Goal: Task Accomplishment & Management: Manage account settings

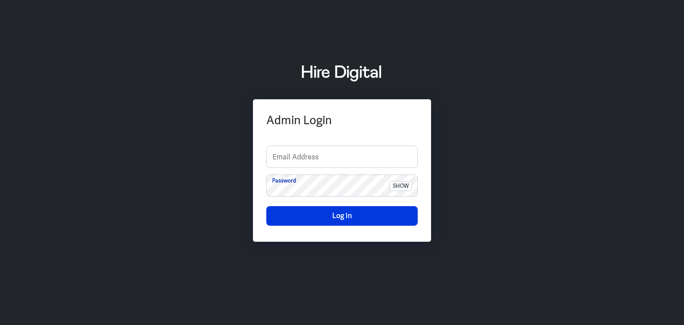
click at [613, 59] on link at bounding box center [341, 74] width 675 height 34
click at [303, 154] on input "text" at bounding box center [342, 156] width 150 height 21
type input "finance-admin"
drag, startPoint x: 607, startPoint y: 141, endPoint x: 479, endPoint y: 146, distance: 127.9
click at [607, 141] on div "Admin Login finance-admin Email Address Password show Log In" at bounding box center [342, 162] width 684 height 221
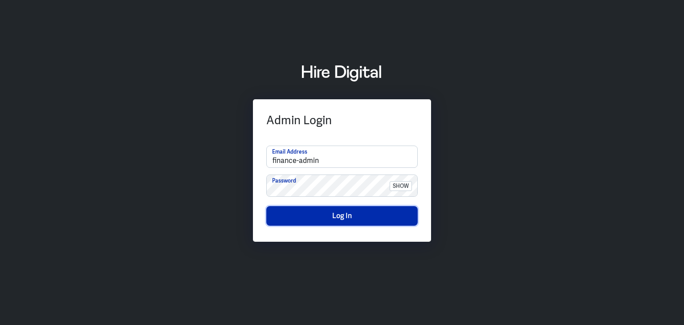
click at [352, 214] on button "Log In" at bounding box center [341, 216] width 151 height 20
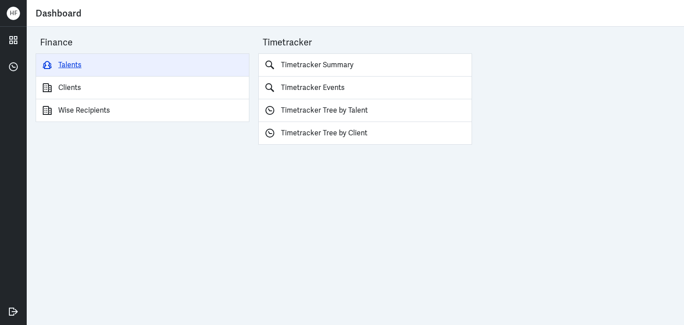
click at [77, 65] on link "Talents" at bounding box center [143, 64] width 214 height 23
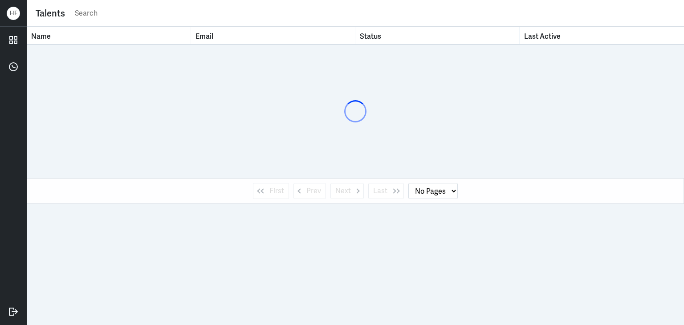
drag, startPoint x: 105, startPoint y: 16, endPoint x: 114, endPoint y: 16, distance: 8.9
click at [105, 16] on input "text" at bounding box center [374, 13] width 601 height 13
type input "lovely"
select select "1"
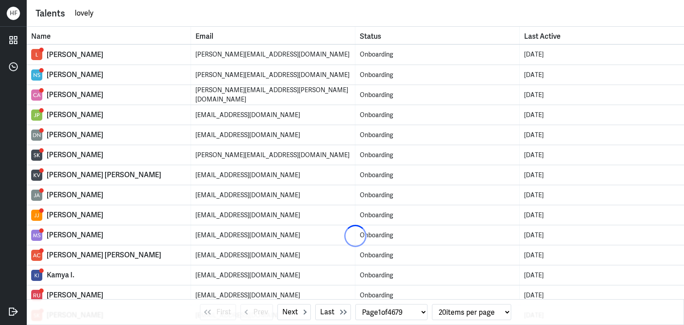
type input "Lovely [PERSON_NAME]"
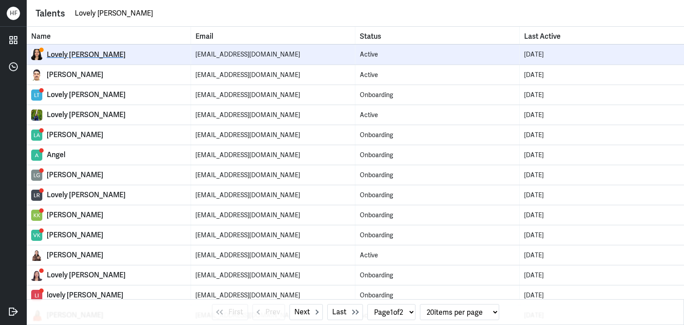
click at [96, 54] on div "Lovely [PERSON_NAME]" at bounding box center [116, 54] width 139 height 9
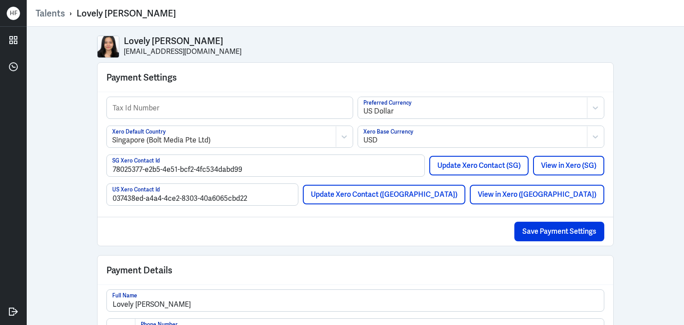
select select "1"
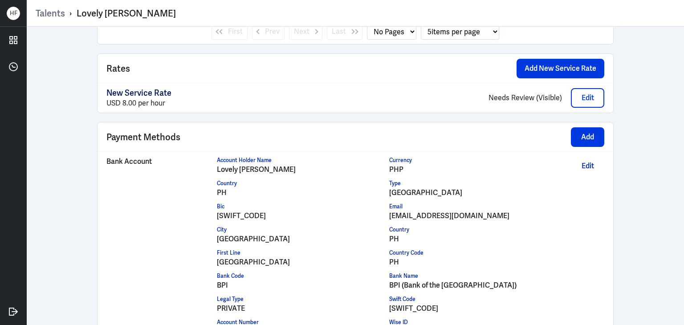
scroll to position [661, 0]
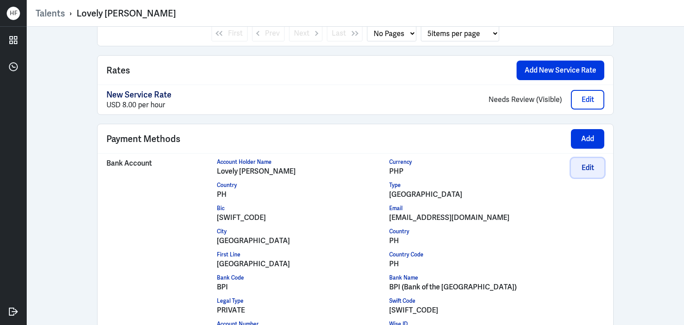
click at [586, 163] on button "Edit" at bounding box center [587, 168] width 33 height 20
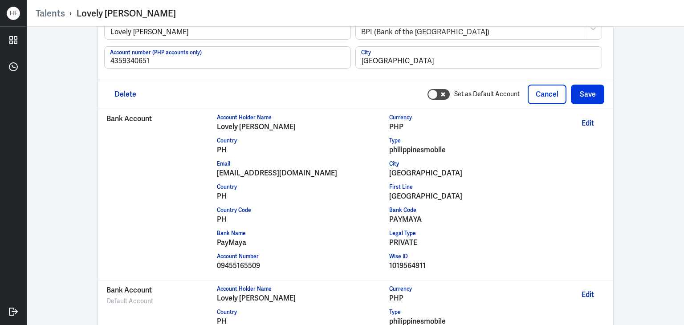
scroll to position [912, 0]
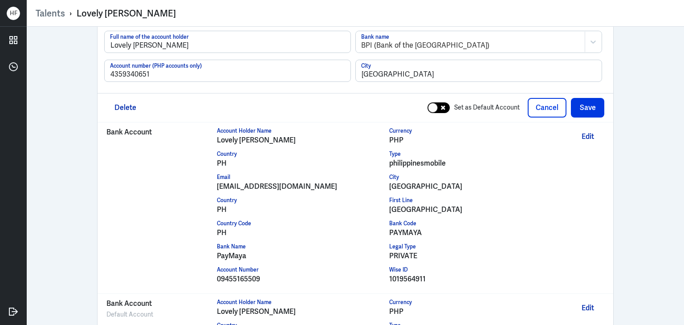
click at [441, 106] on icon at bounding box center [443, 108] width 4 height 4
click at [431, 106] on icon at bounding box center [434, 108] width 6 height 4
checkbox input "false"
click at [542, 109] on button "Cancel" at bounding box center [547, 108] width 39 height 20
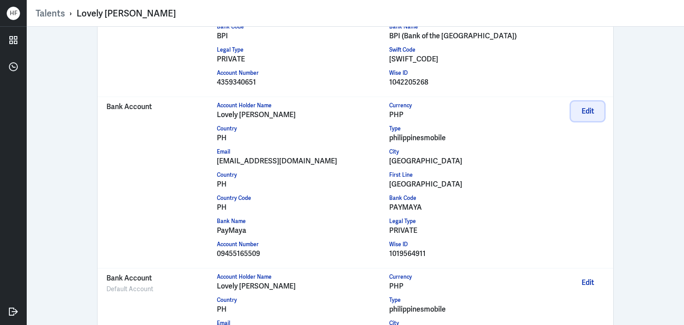
click at [580, 109] on button "Edit" at bounding box center [587, 111] width 33 height 20
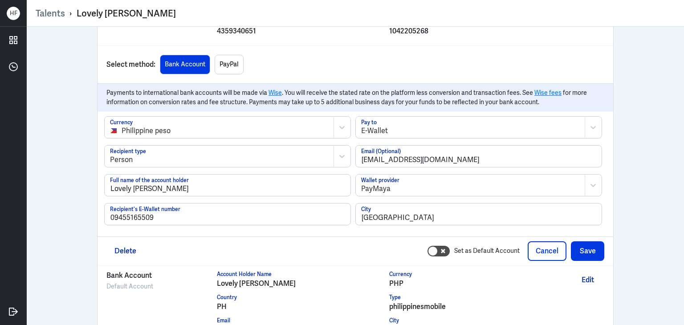
scroll to position [1001, 0]
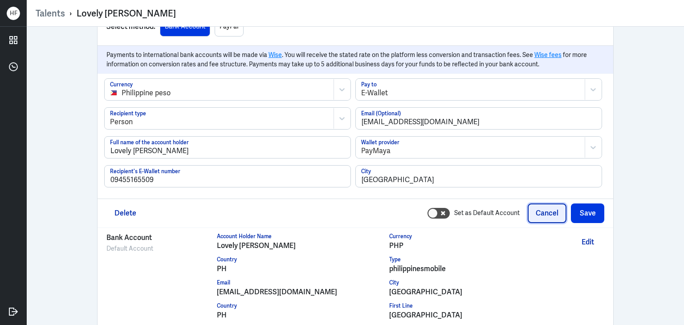
click at [547, 209] on button "Cancel" at bounding box center [547, 213] width 39 height 20
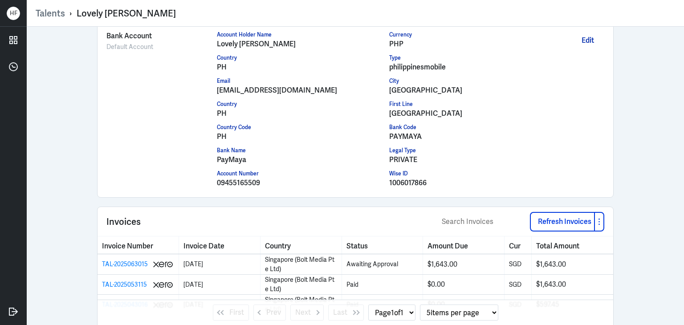
scroll to position [1138, 0]
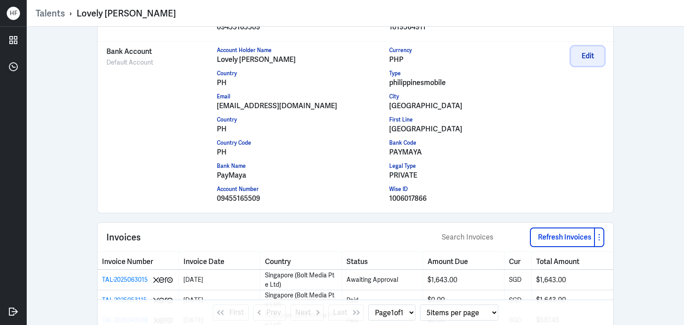
click at [585, 56] on button "Edit" at bounding box center [587, 56] width 33 height 20
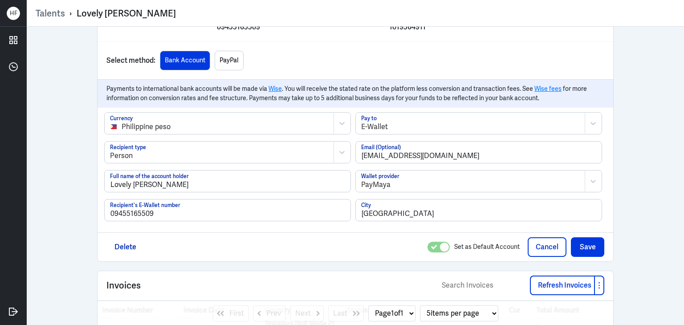
click at [431, 245] on icon at bounding box center [434, 247] width 6 height 4
click at [533, 248] on button "Cancel" at bounding box center [547, 247] width 39 height 20
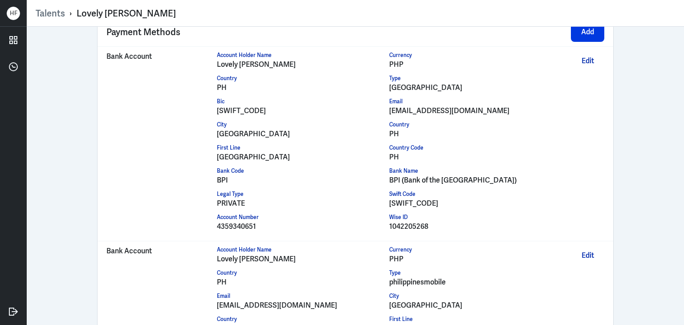
scroll to position [748, 0]
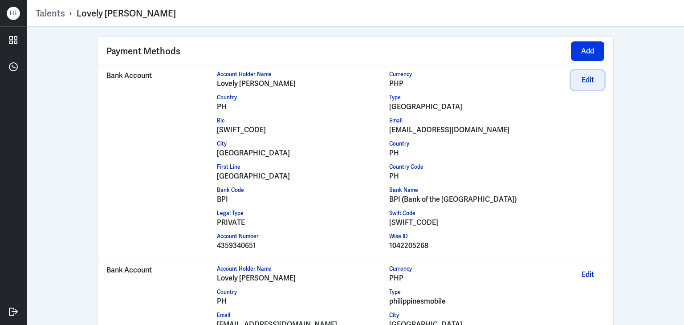
click at [580, 76] on button "Edit" at bounding box center [587, 80] width 33 height 20
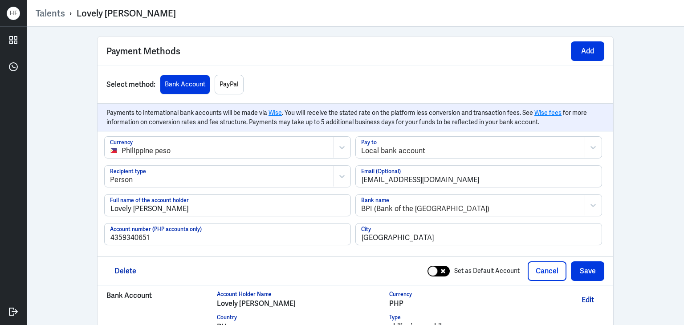
click at [441, 269] on icon at bounding box center [443, 271] width 4 height 4
checkbox input "true"
click at [579, 269] on button "Save" at bounding box center [587, 271] width 33 height 20
click at [584, 269] on button "Save" at bounding box center [587, 271] width 33 height 20
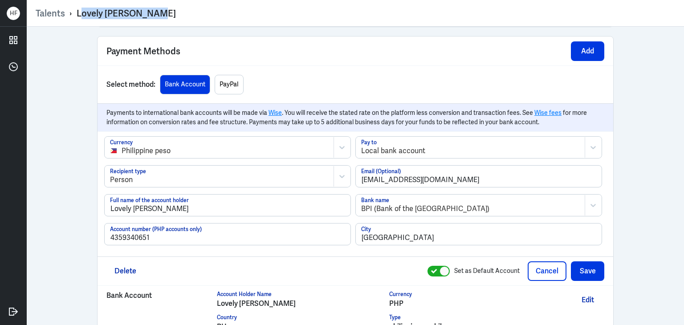
drag, startPoint x: 78, startPoint y: 14, endPoint x: 158, endPoint y: 18, distance: 79.4
click at [158, 18] on div "Talents › Lovely [PERSON_NAME]" at bounding box center [355, 14] width 639 height 12
drag, startPoint x: 76, startPoint y: 12, endPoint x: 158, endPoint y: 18, distance: 82.6
click at [158, 18] on div "Talents › Lovely [PERSON_NAME]" at bounding box center [355, 14] width 639 height 12
copy div "Lovely [PERSON_NAME]"
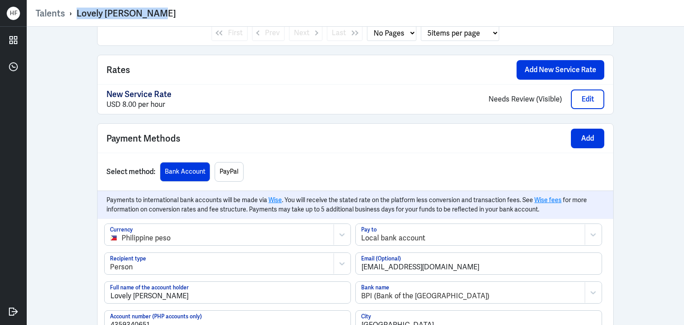
scroll to position [729, 0]
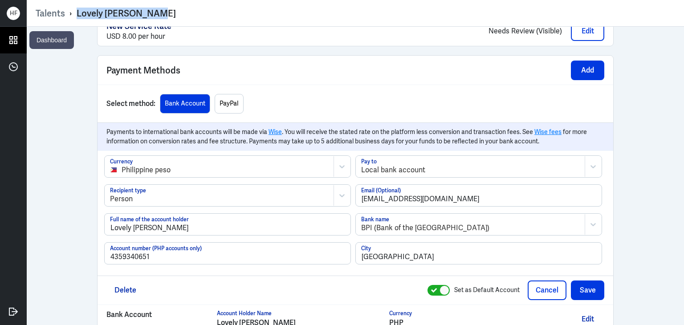
click at [13, 40] on icon at bounding box center [13, 39] width 13 height 13
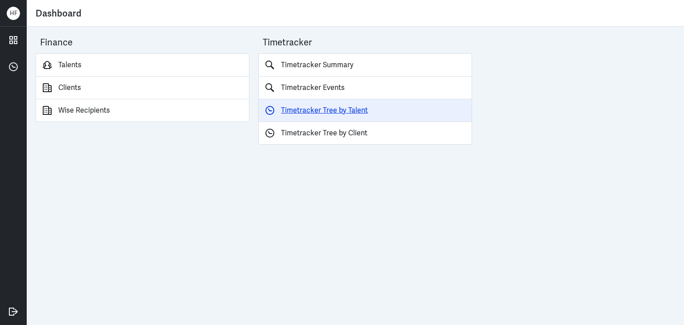
click at [311, 112] on link "Timetracker Tree by Talent" at bounding box center [365, 110] width 214 height 23
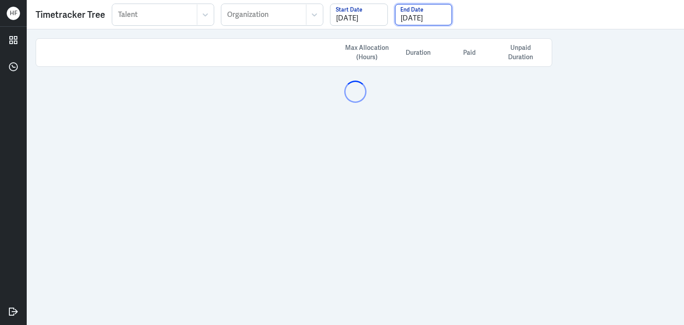
click at [423, 18] on input "[DATE]" at bounding box center [423, 14] width 57 height 21
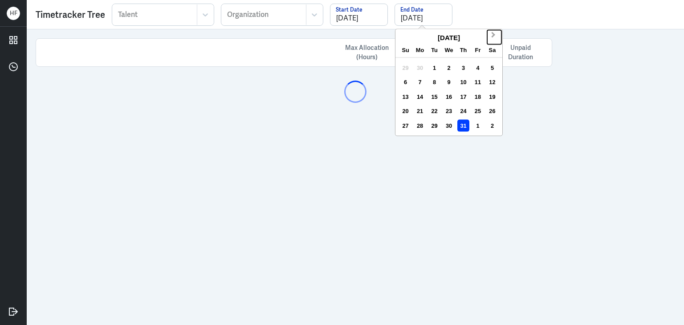
click at [493, 35] on span "Next Month" at bounding box center [493, 36] width 0 height 13
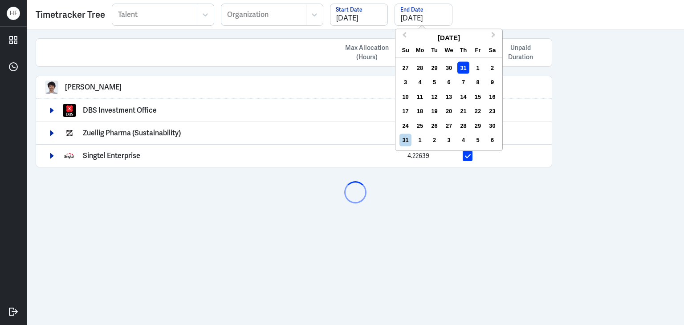
click at [585, 79] on div "Max Allocation (Hours) Duration Paid Unpaid Duration Arief Bahari 21.12361 DBS …" at bounding box center [355, 177] width 657 height 296
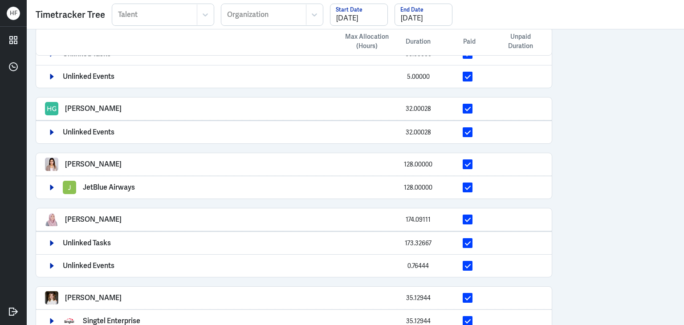
scroll to position [844, 0]
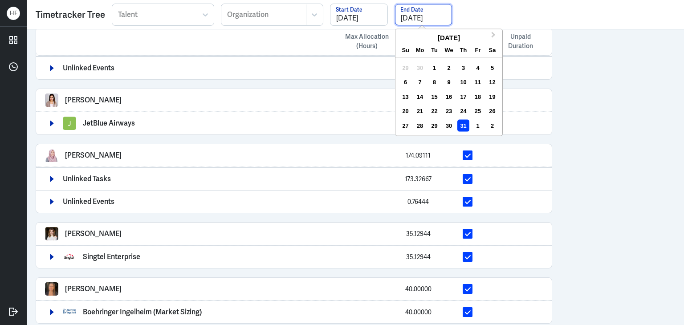
click at [426, 20] on input "[DATE]" at bounding box center [423, 14] width 57 height 21
click at [493, 36] on span "Next Month" at bounding box center [493, 36] width 0 height 13
click at [403, 142] on div "31" at bounding box center [405, 140] width 12 height 12
type input "[DATE]"
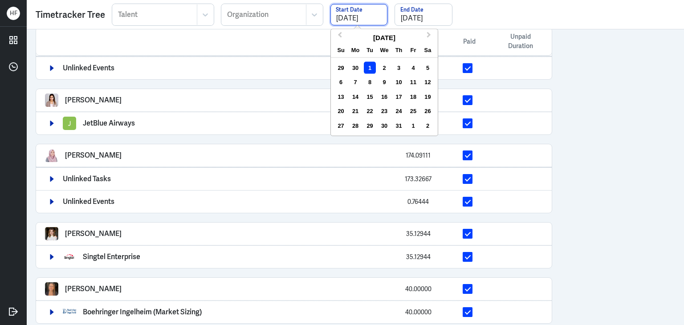
click at [353, 17] on input "[DATE]" at bounding box center [358, 14] width 57 height 21
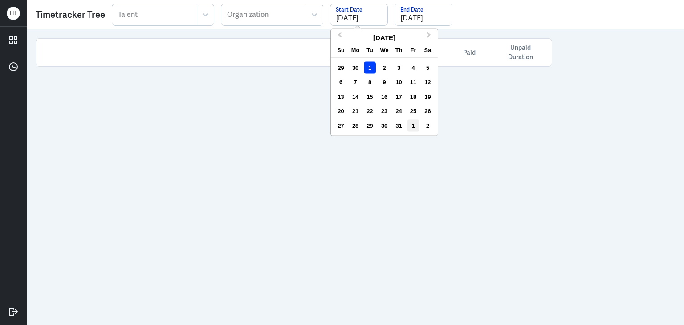
click at [410, 127] on div "1" at bounding box center [413, 125] width 12 height 12
type input "[DATE]"
